Goal: Information Seeking & Learning: Learn about a topic

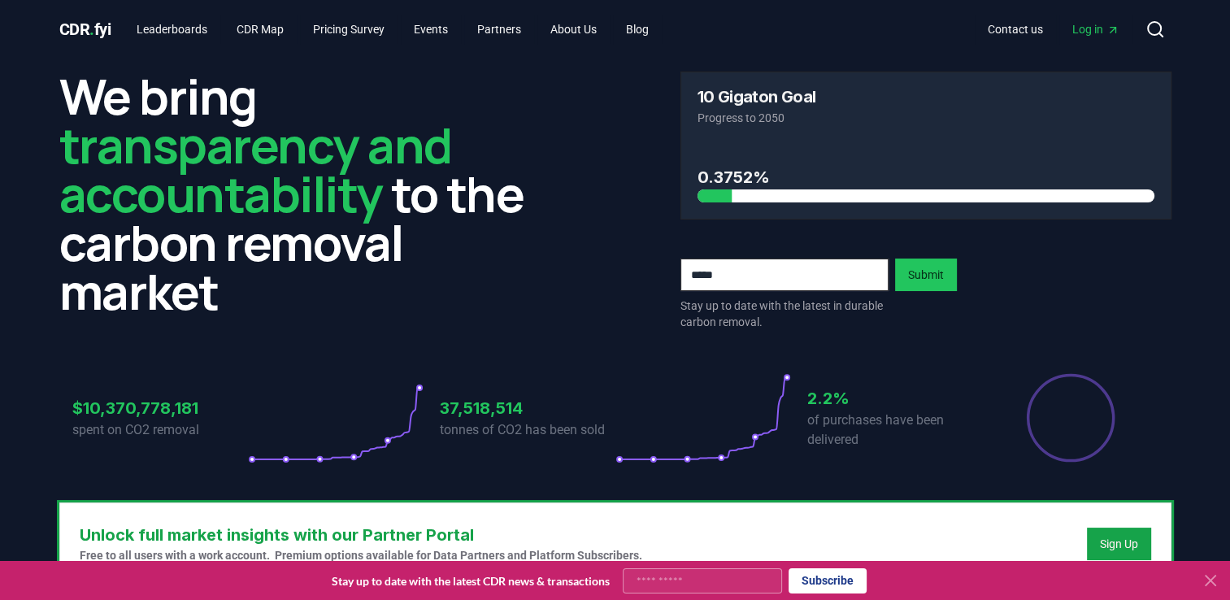
click at [1211, 579] on icon at bounding box center [1210, 580] width 10 height 10
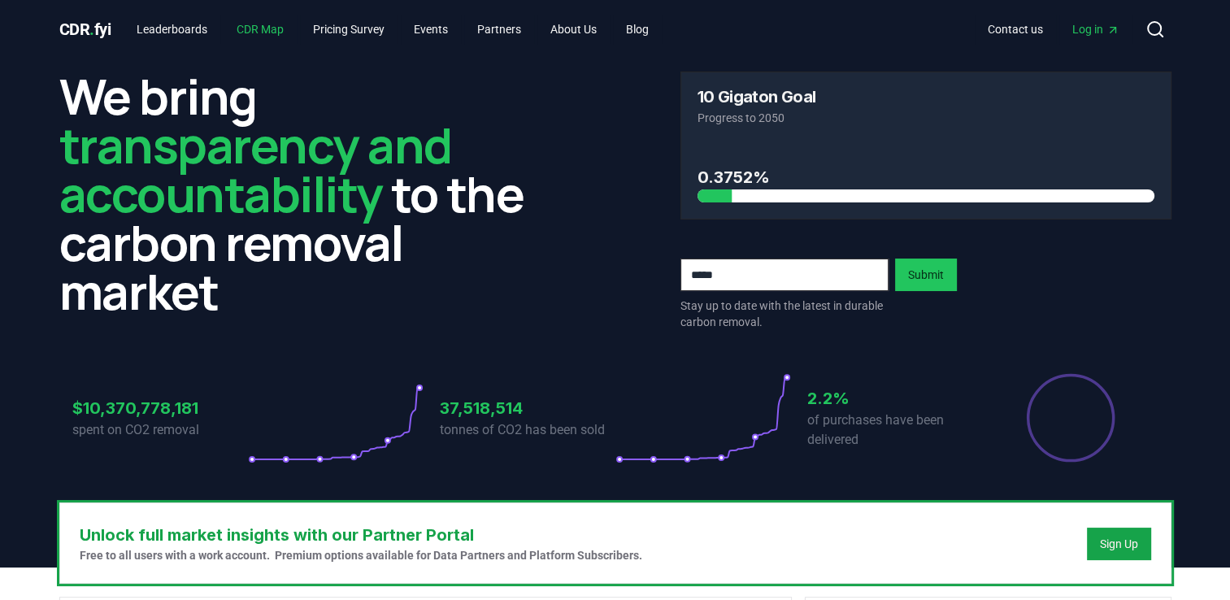
click at [269, 31] on link "CDR Map" at bounding box center [259, 29] width 73 height 29
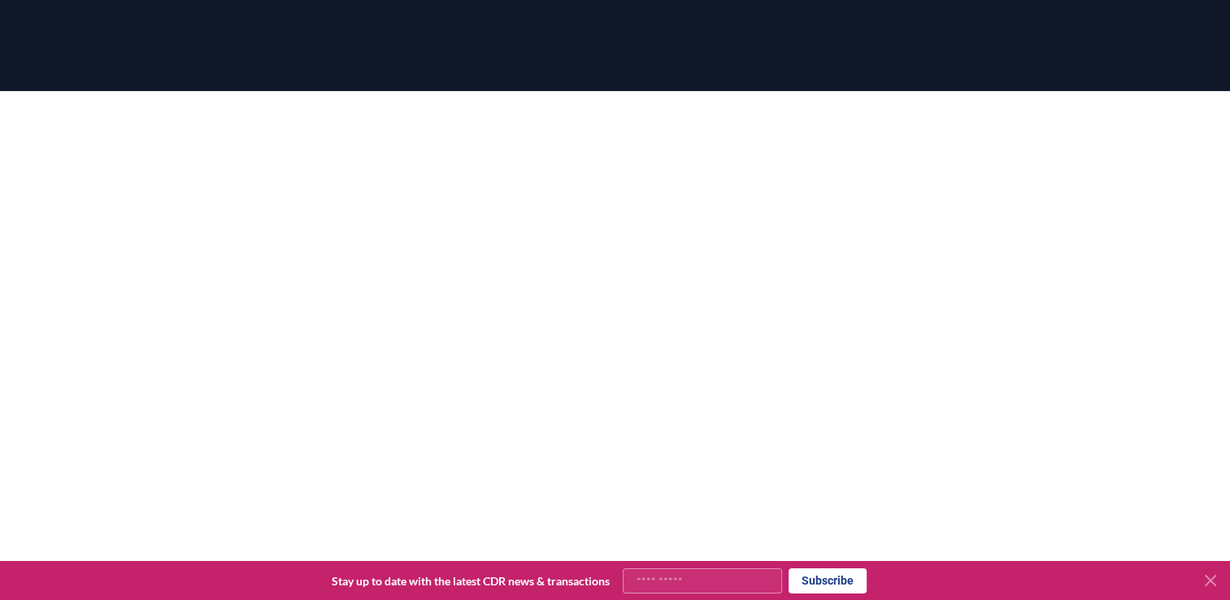
scroll to position [148, 0]
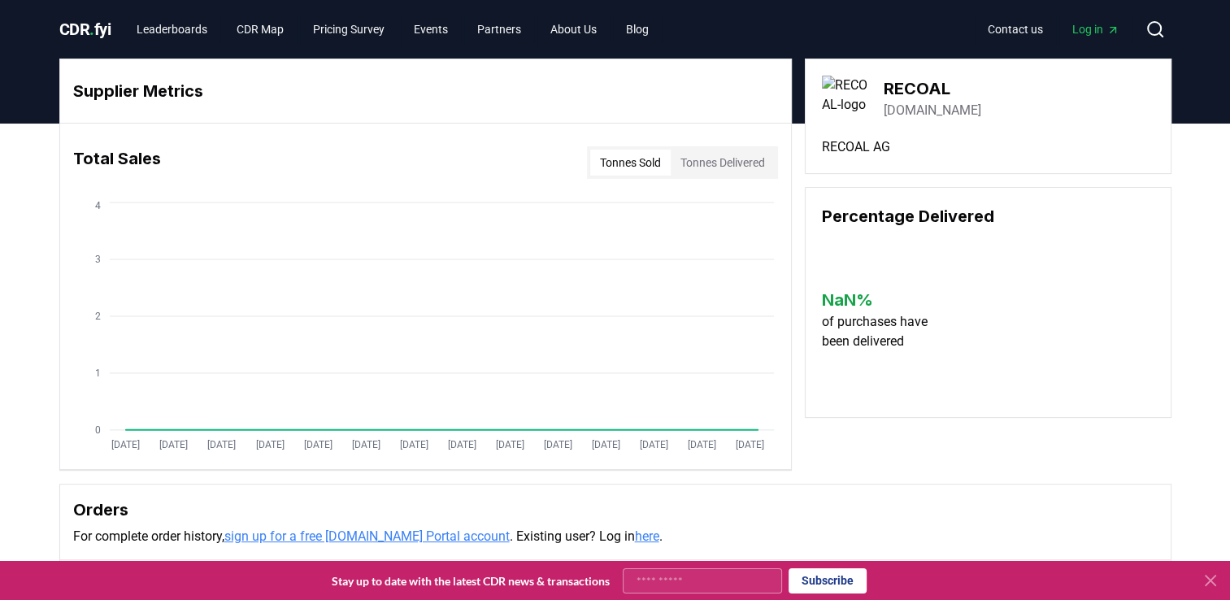
click at [714, 158] on button "Tonnes Delivered" at bounding box center [722, 163] width 104 height 26
click at [614, 161] on button "Tonnes Sold" at bounding box center [630, 163] width 80 height 26
click at [263, 26] on link "CDR Map" at bounding box center [259, 29] width 73 height 29
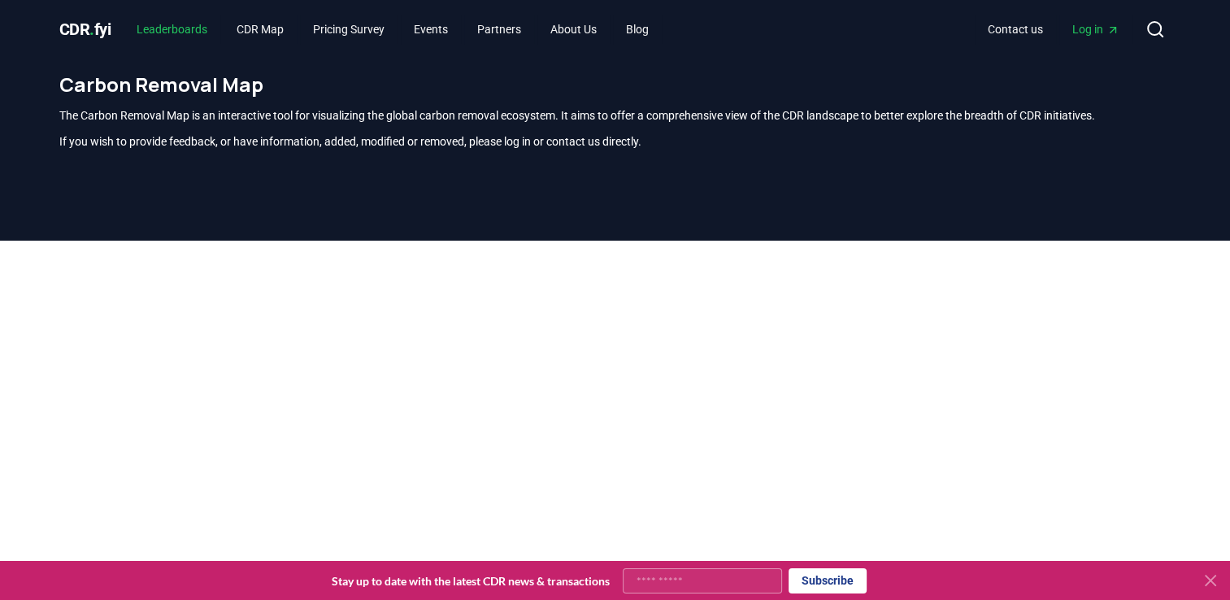
click at [203, 30] on link "Leaderboards" at bounding box center [172, 29] width 97 height 29
